Goal: Find specific page/section: Find specific page/section

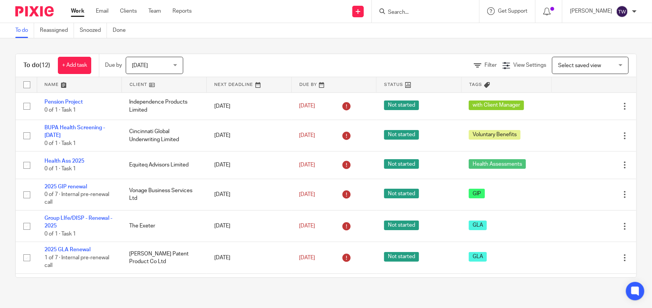
click at [420, 9] on input "Search" at bounding box center [421, 12] width 69 height 7
type input "BChannels"
click button "submit" at bounding box center [0, 0] width 0 height 0
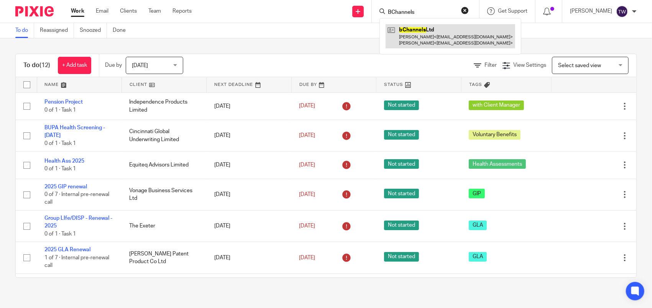
click at [433, 35] on link at bounding box center [451, 36] width 130 height 24
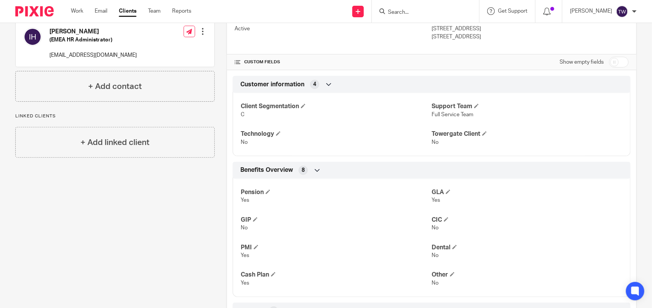
scroll to position [237, 0]
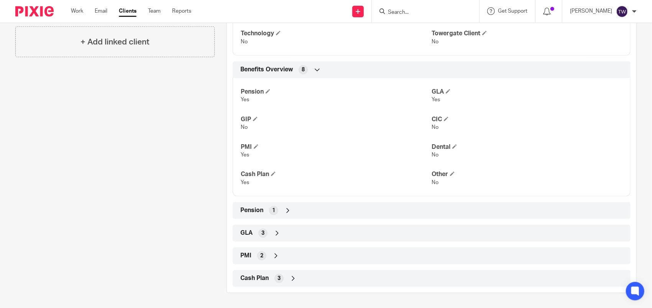
click at [286, 211] on icon at bounding box center [288, 211] width 8 height 8
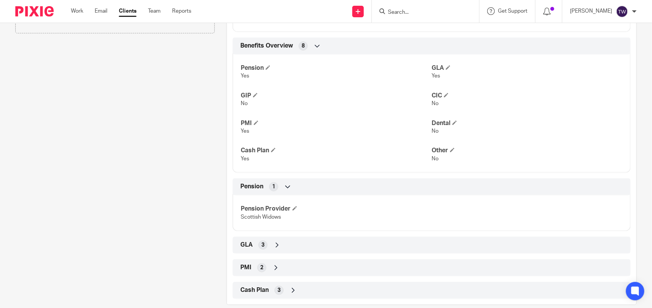
scroll to position [273, 0]
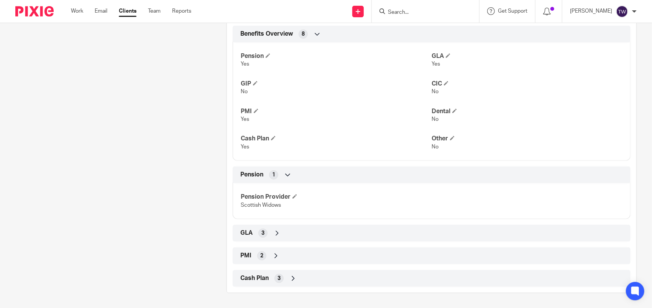
click at [279, 232] on div "GLA 3" at bounding box center [432, 233] width 387 height 13
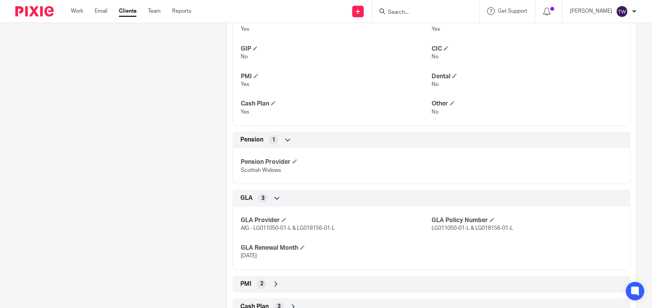
scroll to position [324, 0]
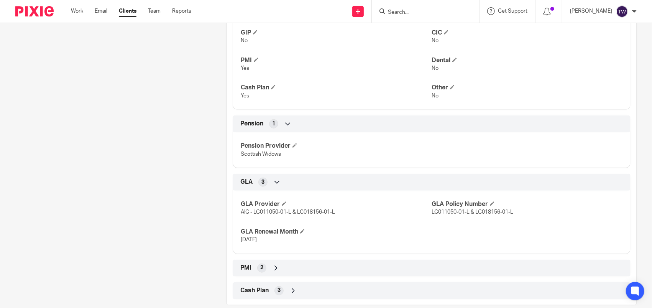
click at [272, 267] on icon at bounding box center [276, 268] width 8 height 8
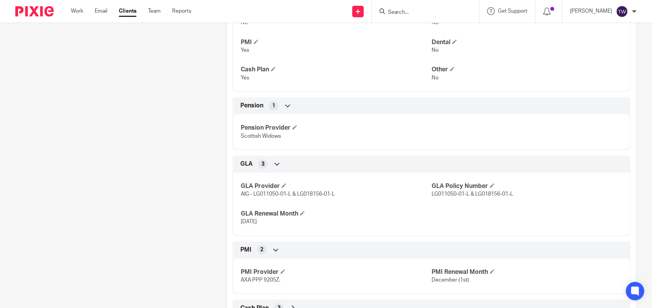
scroll to position [371, 0]
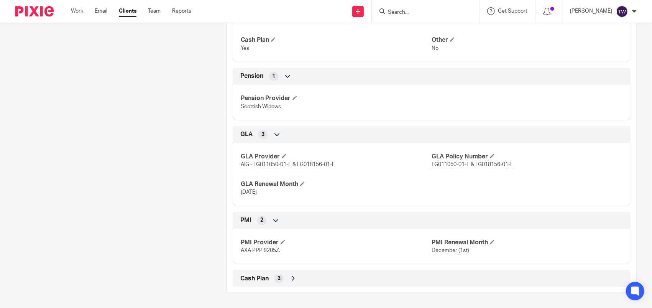
click at [292, 277] on icon at bounding box center [294, 279] width 8 height 8
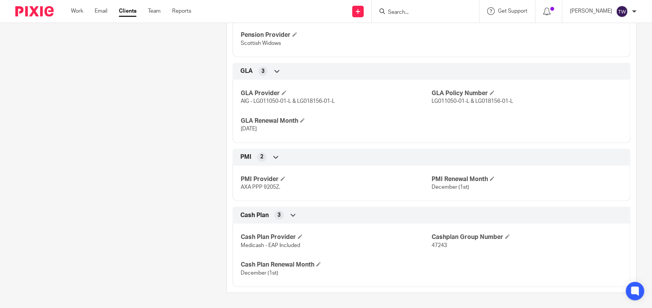
scroll to position [384, 0]
